Goal: Task Accomplishment & Management: Use online tool/utility

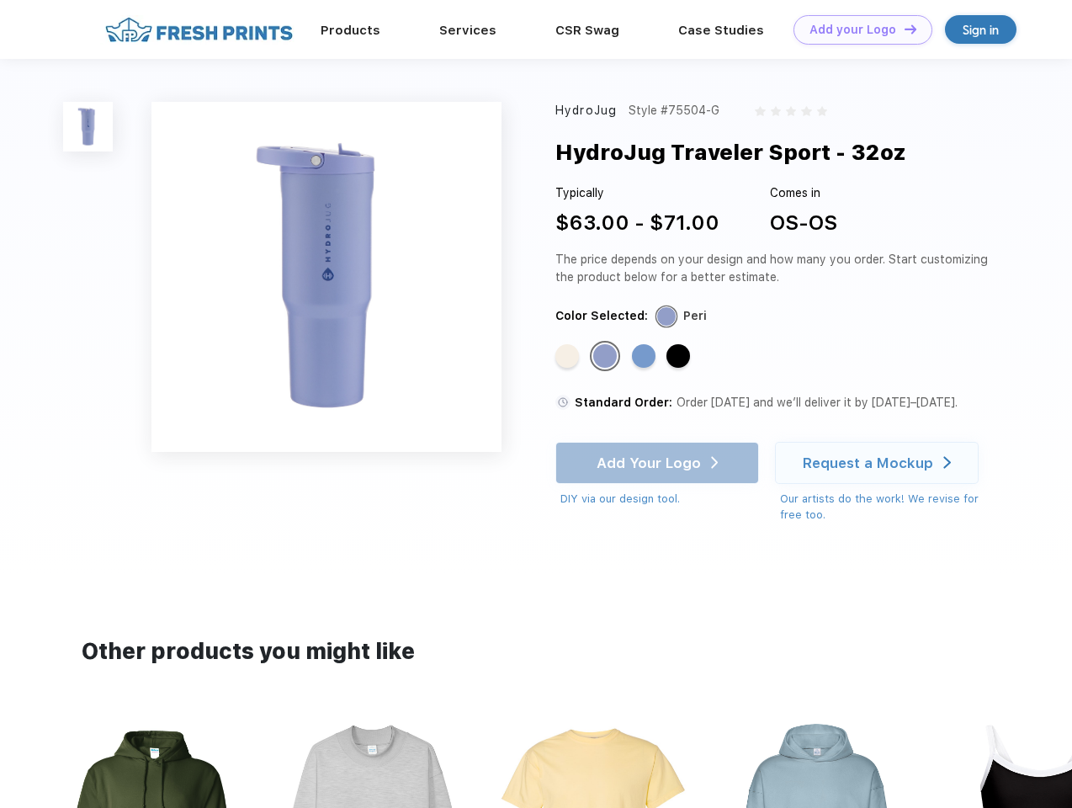
click at [857, 29] on link "Add your Logo Design Tool" at bounding box center [863, 29] width 139 height 29
click at [0, 0] on div "Design Tool" at bounding box center [0, 0] width 0 height 0
click at [903, 29] on link "Add your Logo Design Tool" at bounding box center [863, 29] width 139 height 29
click at [88, 126] on img at bounding box center [88, 127] width 50 height 50
click at [569, 357] on div "Standard Color" at bounding box center [567, 356] width 24 height 24
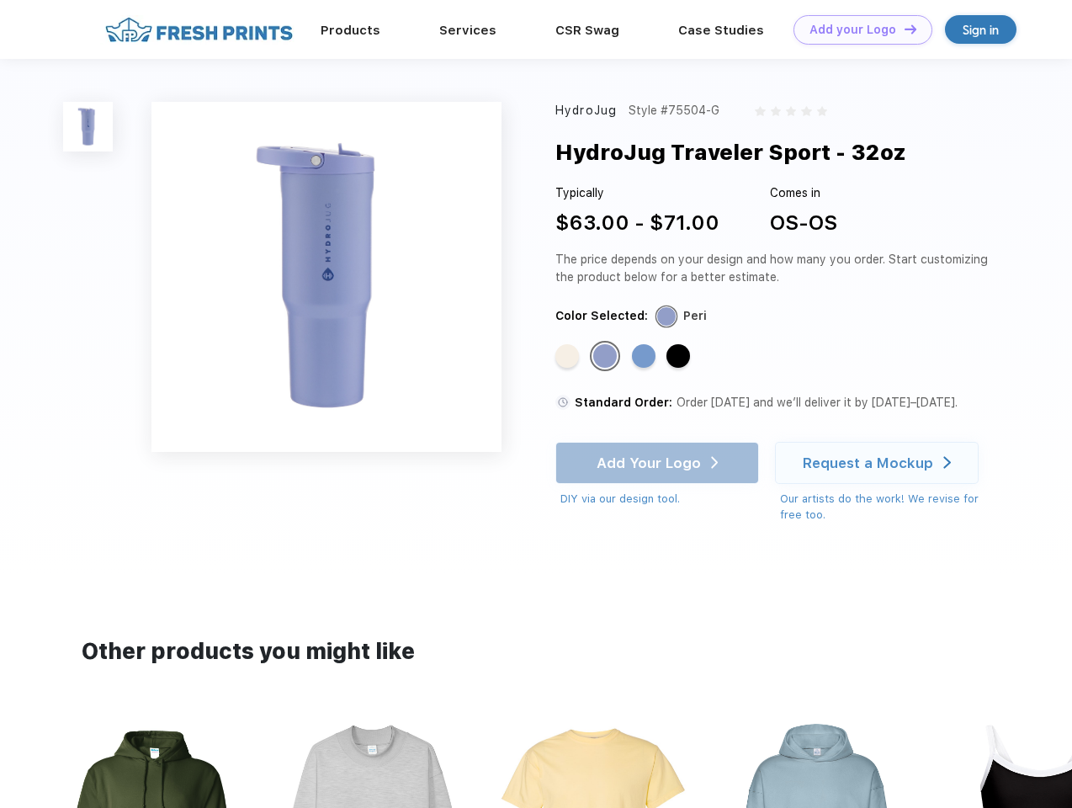
click at [607, 357] on div "Standard Color" at bounding box center [605, 356] width 24 height 24
click at [646, 357] on div "Standard Color" at bounding box center [644, 356] width 24 height 24
click at [680, 357] on div "Standard Color" at bounding box center [679, 356] width 24 height 24
click at [659, 463] on div "Add Your Logo DIY via our design tool. Ah shoot! This product isn't up in our d…" at bounding box center [657, 475] width 204 height 66
click at [880, 463] on div "Request a Mockup" at bounding box center [868, 462] width 130 height 17
